Goal: Navigation & Orientation: Find specific page/section

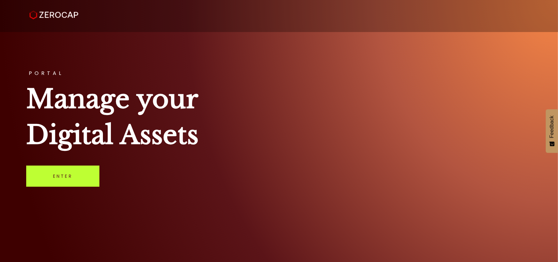
click at [73, 179] on link "Enter" at bounding box center [62, 175] width 73 height 21
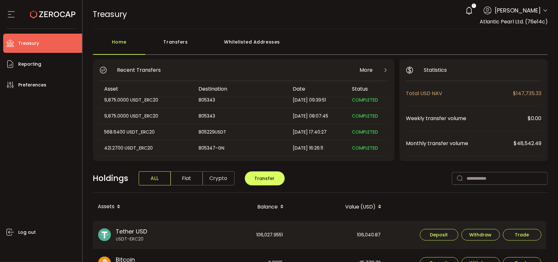
scroll to position [32, 0]
